Goal: Information Seeking & Learning: Learn about a topic

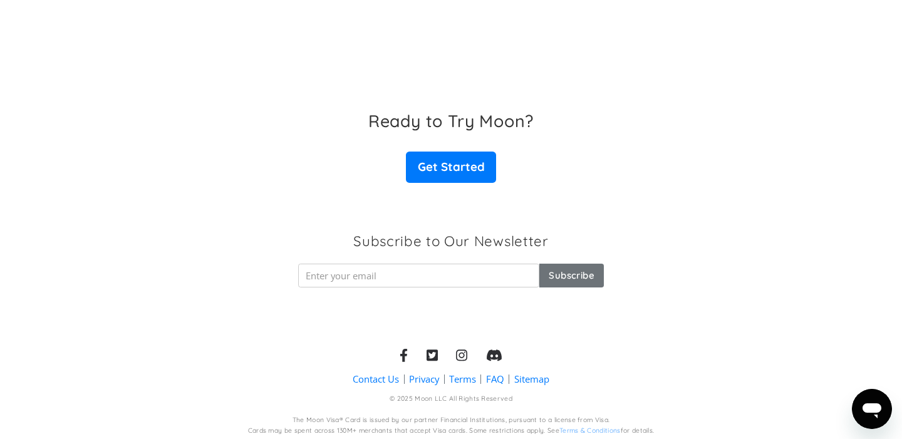
scroll to position [2014, 0]
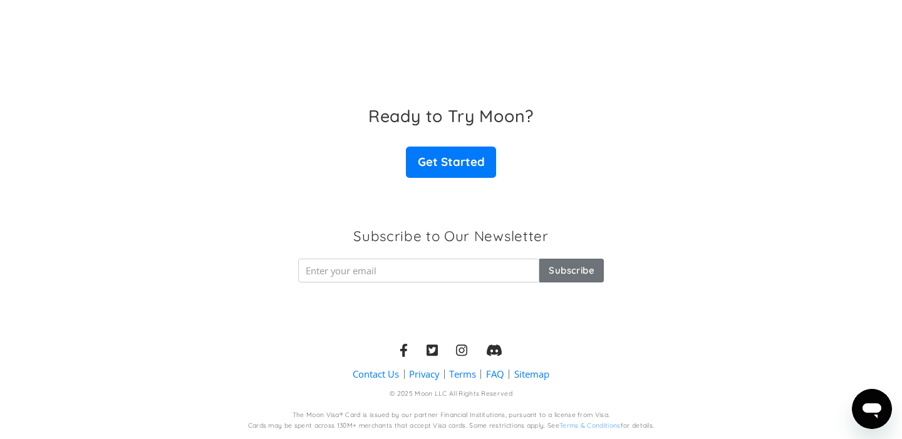
click at [500, 372] on link "FAQ" at bounding box center [495, 374] width 18 height 13
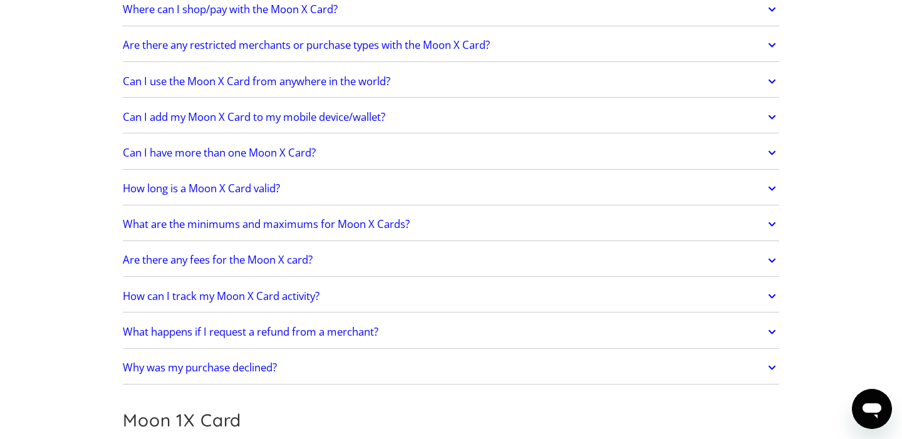
scroll to position [1084, 0]
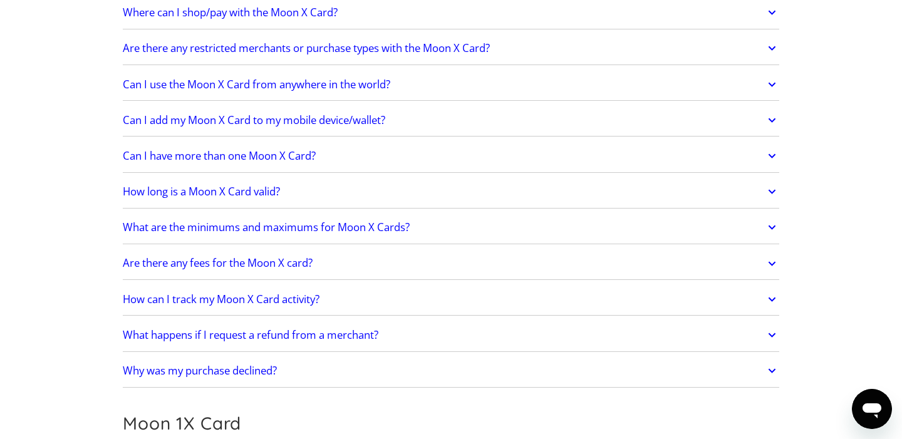
click at [285, 227] on h2 "What are the minimums and maximums for Moon X Cards?" at bounding box center [266, 227] width 287 height 13
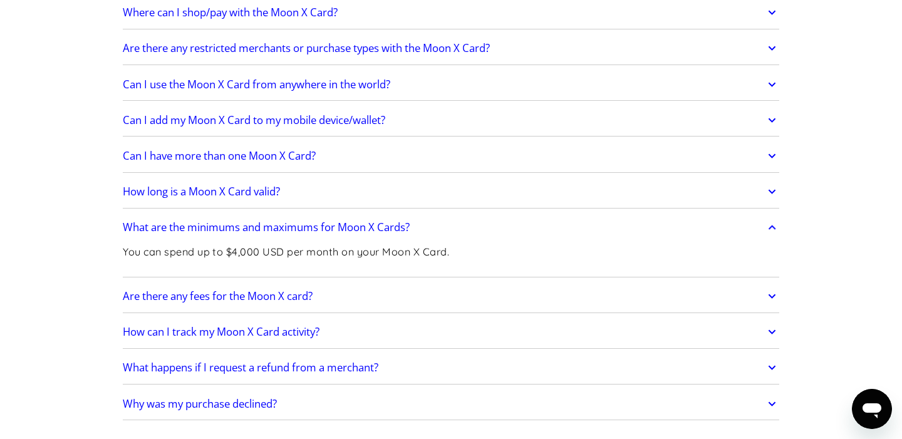
click at [199, 156] on h2 "Can I have more than one Moon X Card?" at bounding box center [219, 156] width 193 height 13
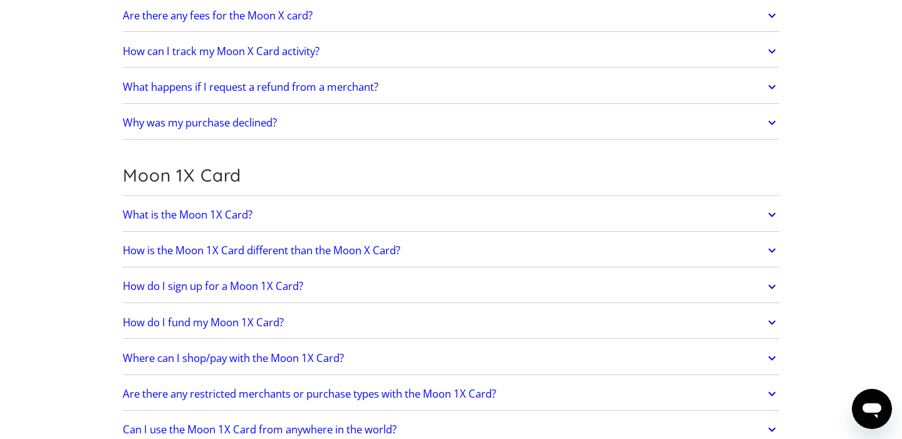
scroll to position [1399, 0]
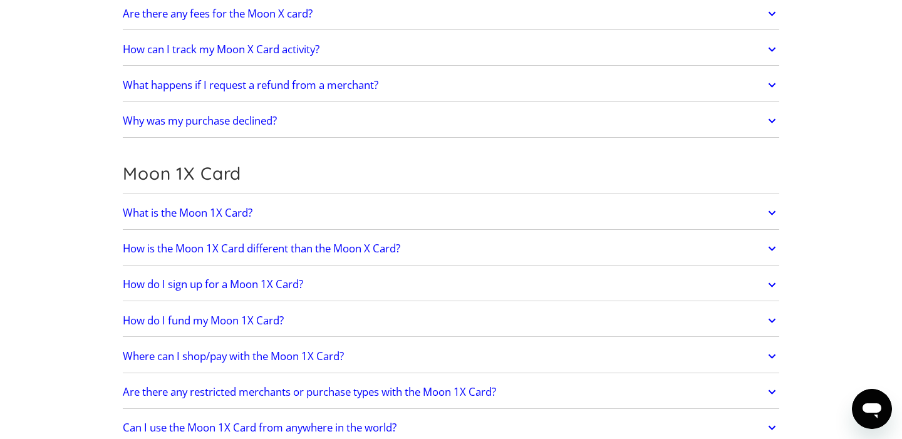
click at [230, 118] on h2 "Why was my purchase declined?" at bounding box center [200, 121] width 154 height 13
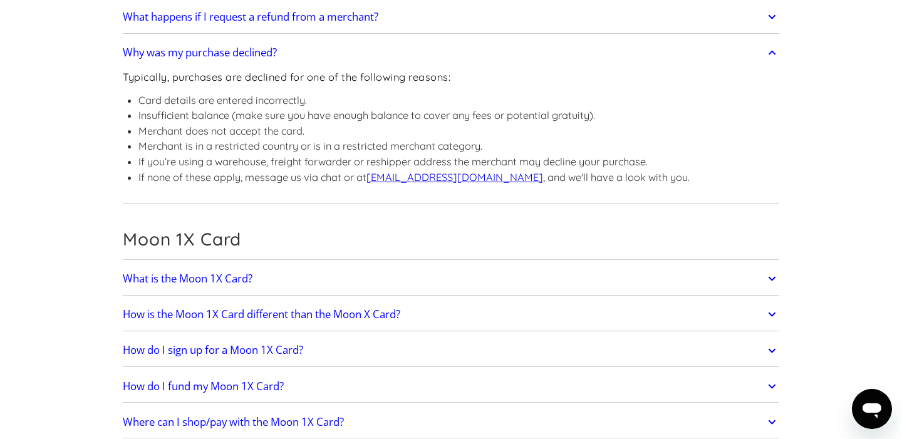
scroll to position [1469, 0]
drag, startPoint x: 369, startPoint y: 159, endPoint x: 456, endPoint y: 162, distance: 87.2
click at [456, 162] on li "If you’re using a warehouse, freight forwarder or reshipper address the merchan…" at bounding box center [413, 161] width 551 height 16
copy li "reshipper address"
click at [697, 168] on div "Typically, purchases are declined for one of the following reasons: Card detail…" at bounding box center [451, 132] width 657 height 134
